Goal: Transaction & Acquisition: Purchase product/service

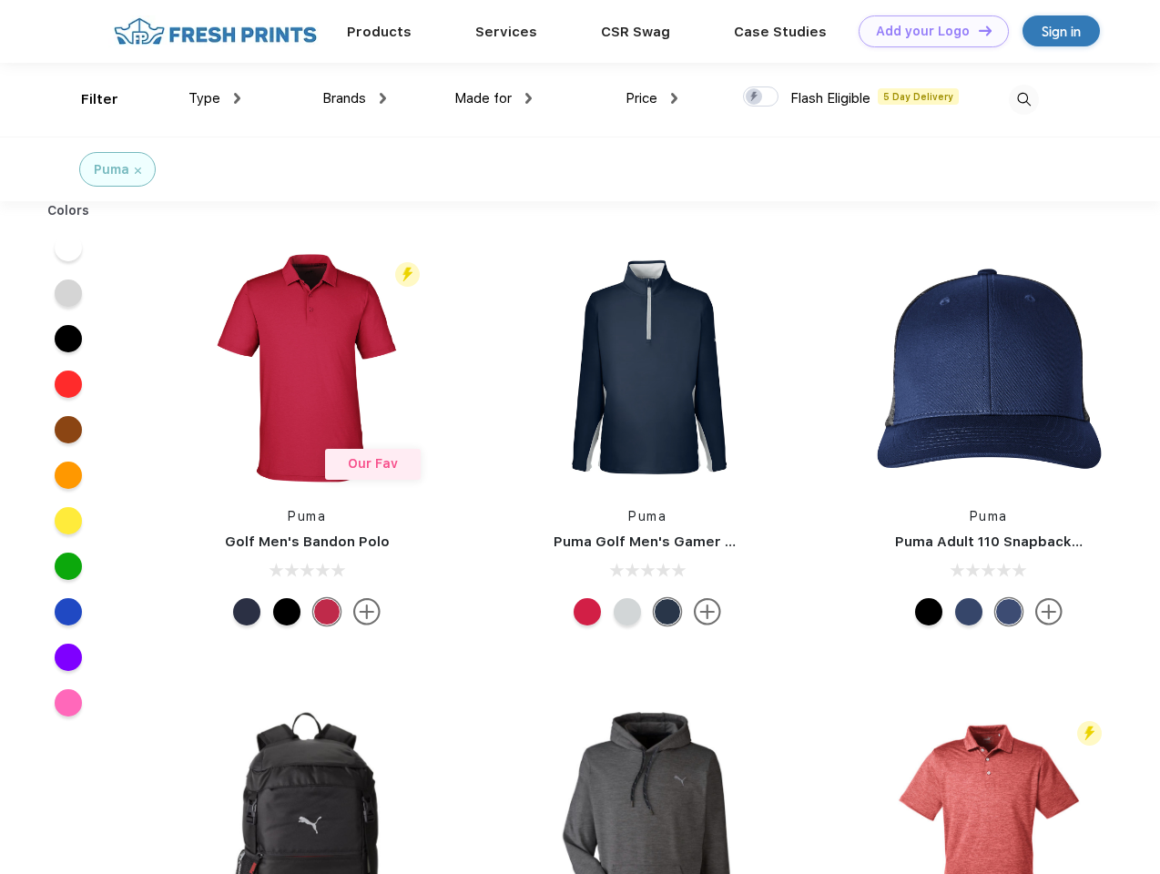
click at [927, 31] on link "Add your Logo Design Tool" at bounding box center [933, 31] width 150 height 32
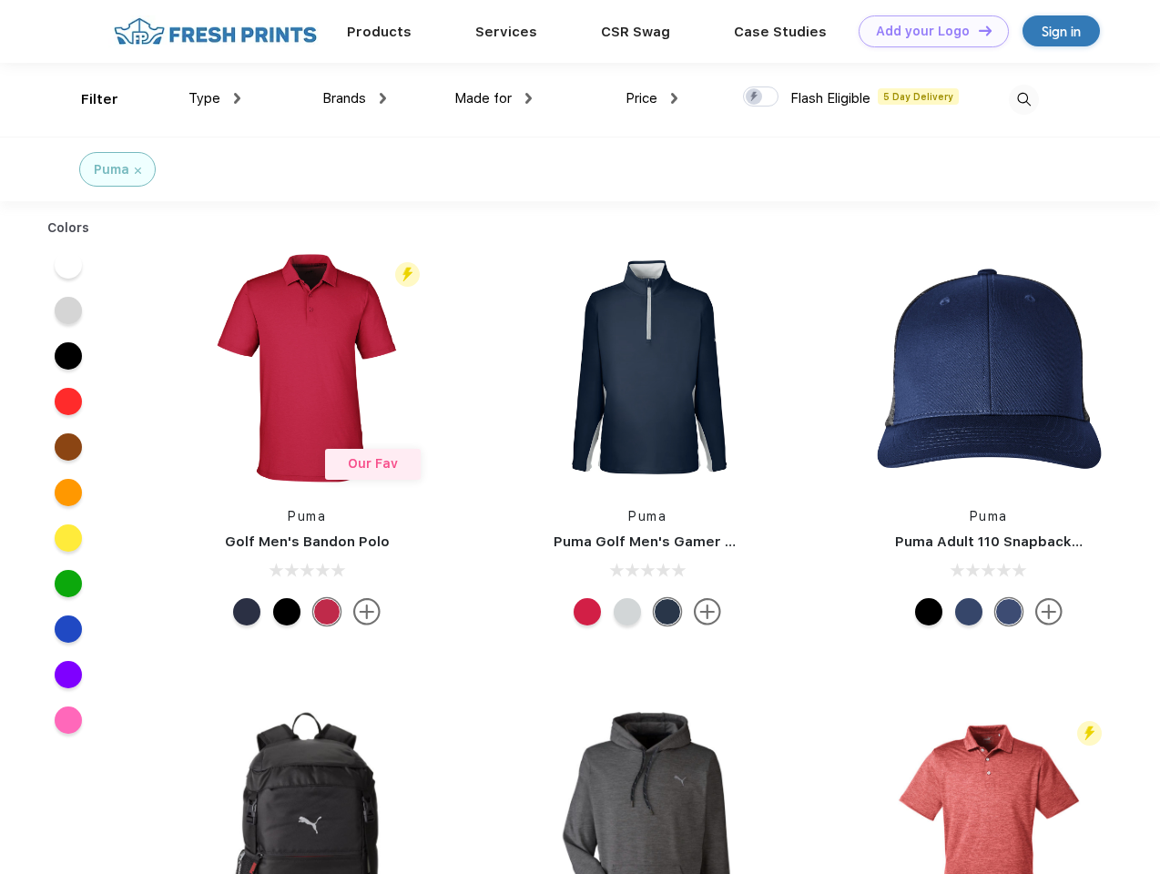
click at [0, 0] on div "Design Tool" at bounding box center [0, 0] width 0 height 0
click at [977, 30] on link "Add your Logo Design Tool" at bounding box center [933, 31] width 150 height 32
click at [87, 99] on div "Filter" at bounding box center [99, 99] width 37 height 21
click at [215, 98] on span "Type" at bounding box center [204, 98] width 32 height 16
click at [354, 98] on span "Brands" at bounding box center [344, 98] width 44 height 16
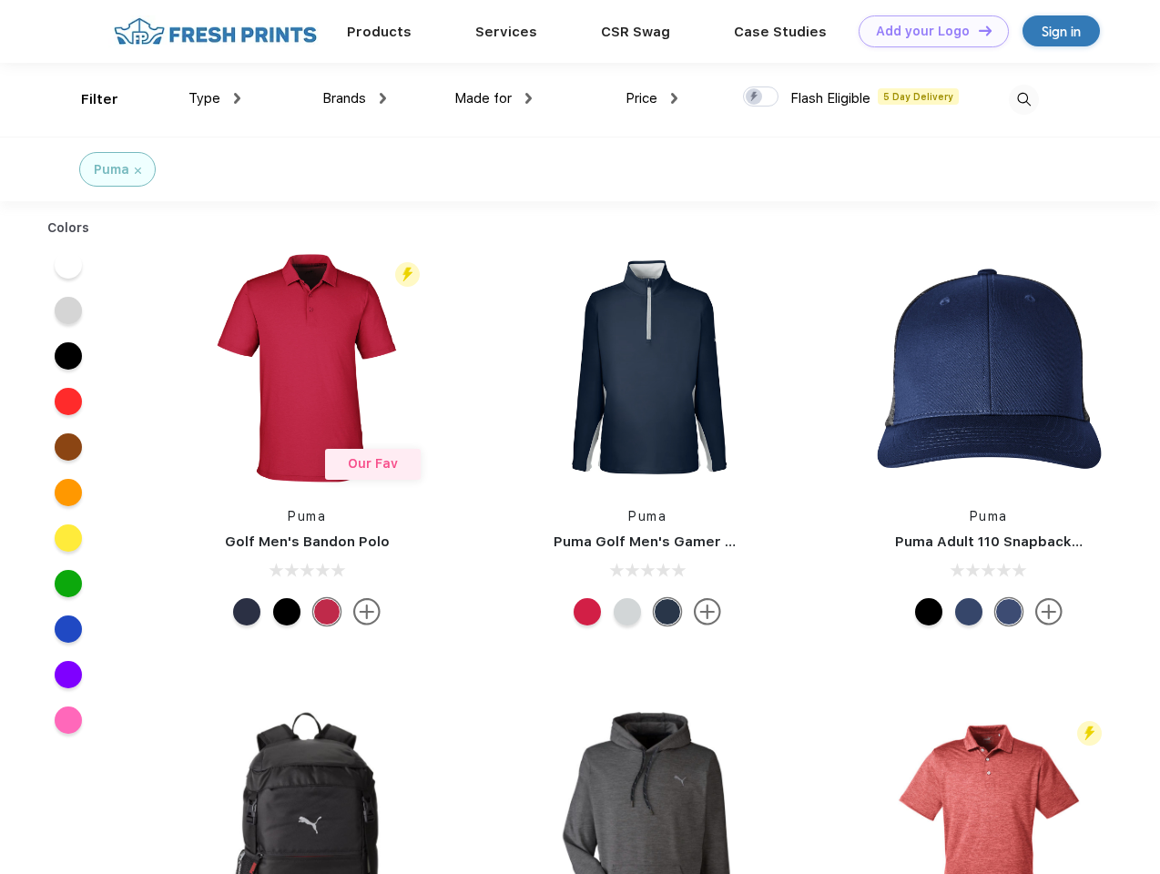
click at [493, 98] on span "Made for" at bounding box center [482, 98] width 57 height 16
click at [652, 98] on span "Price" at bounding box center [641, 98] width 32 height 16
click at [761, 97] on div at bounding box center [761, 96] width 36 height 20
click at [755, 97] on input "checkbox" at bounding box center [749, 92] width 12 height 12
click at [1023, 99] on img at bounding box center [1024, 100] width 30 height 30
